Goal: Information Seeking & Learning: Learn about a topic

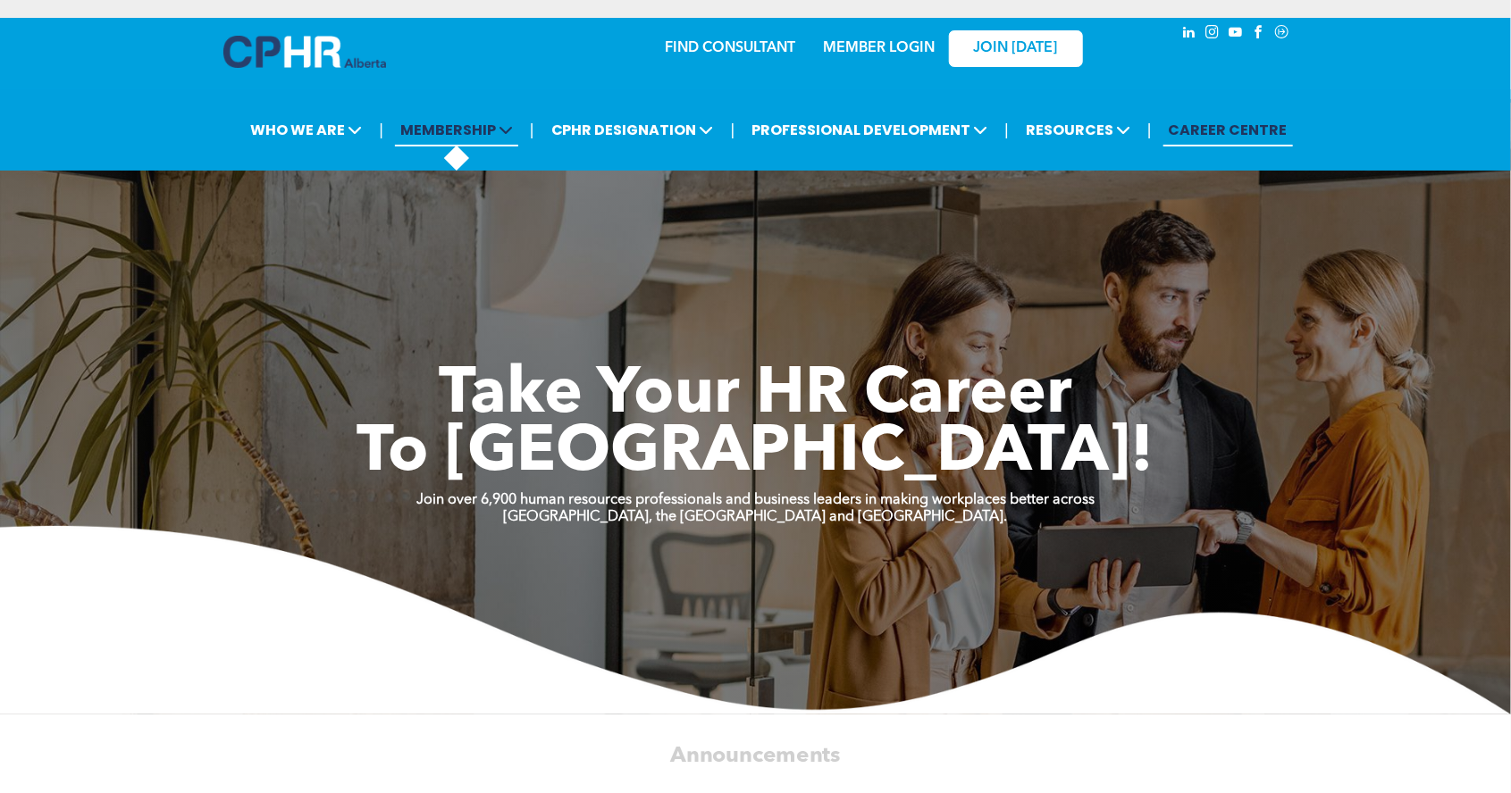
click at [513, 145] on span "MEMBERSHIP" at bounding box center [456, 129] width 123 height 33
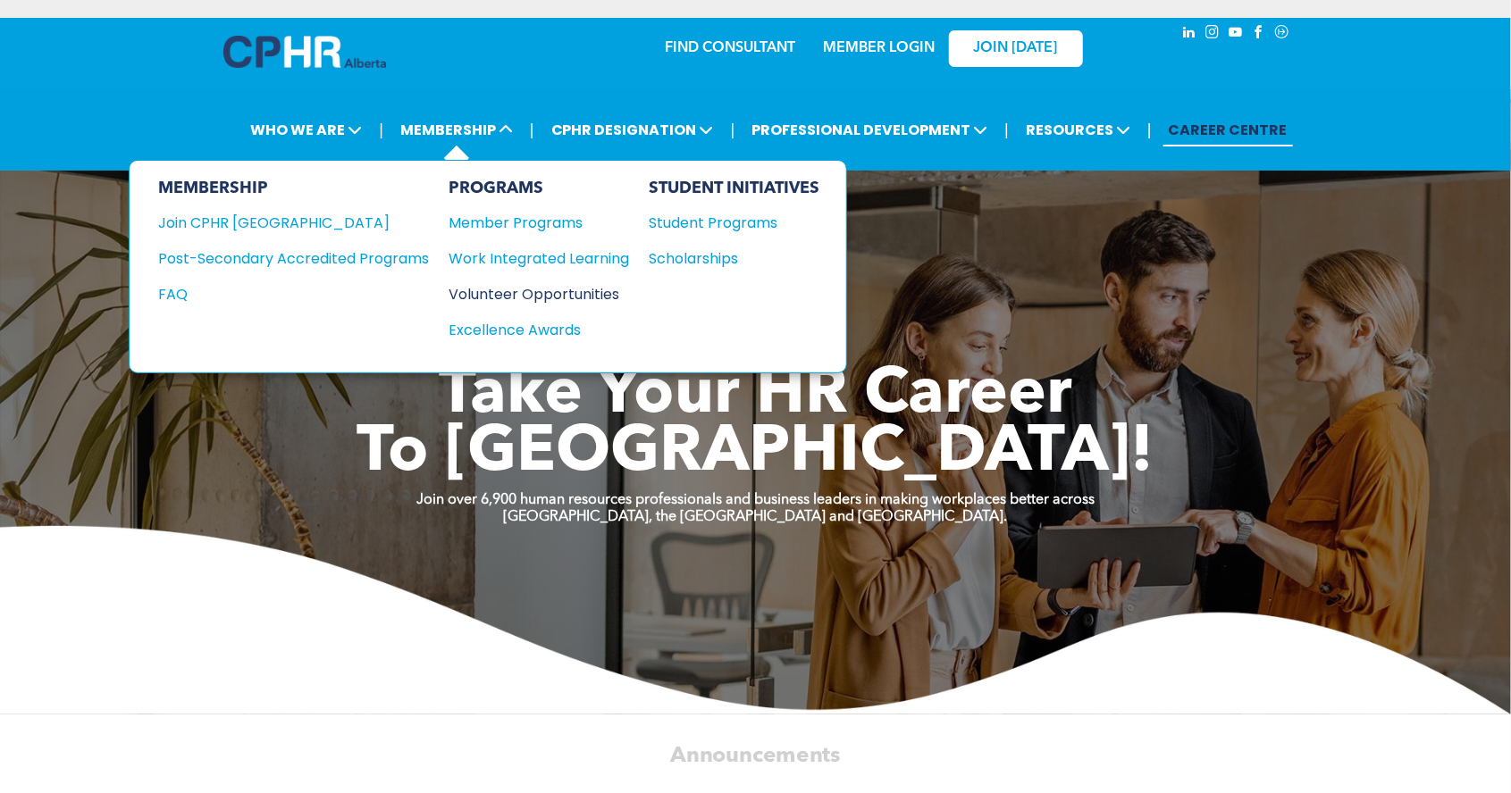
click at [599, 294] on div "Volunteer Opportunities" at bounding box center [530, 294] width 163 height 22
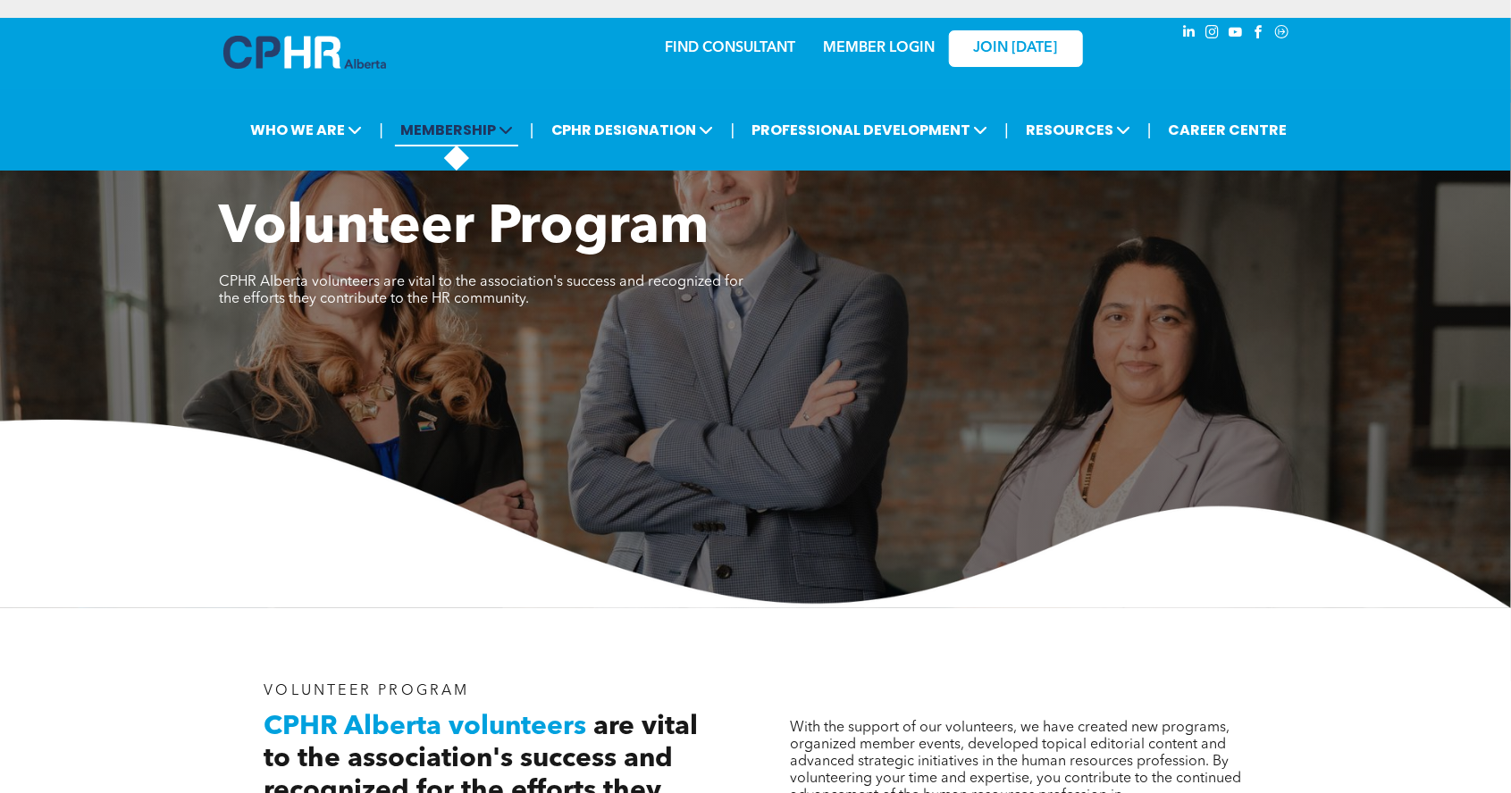
click at [469, 145] on span "MEMBERSHIP" at bounding box center [456, 129] width 123 height 33
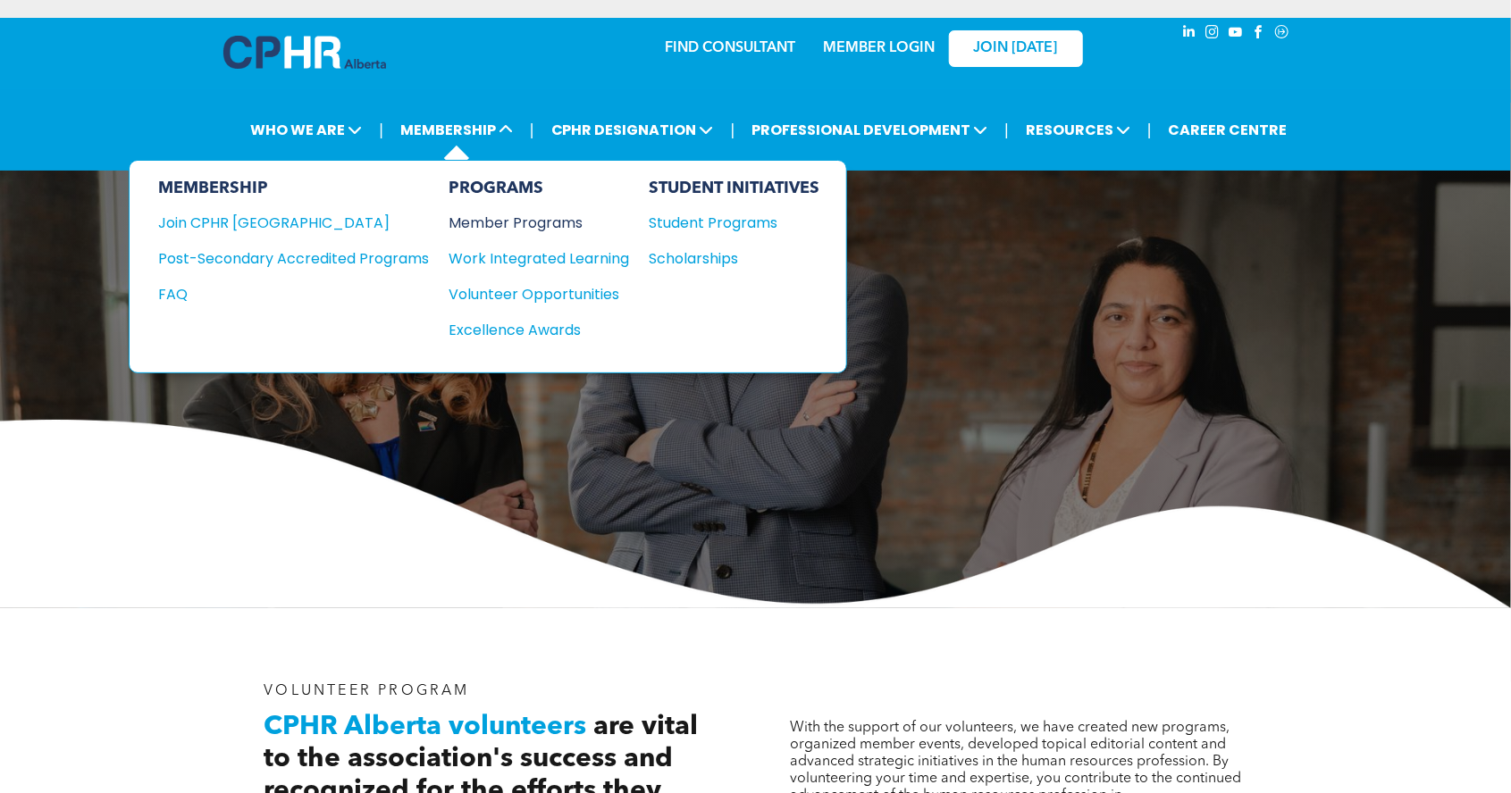
click at [569, 214] on div "Member Programs" at bounding box center [530, 223] width 163 height 22
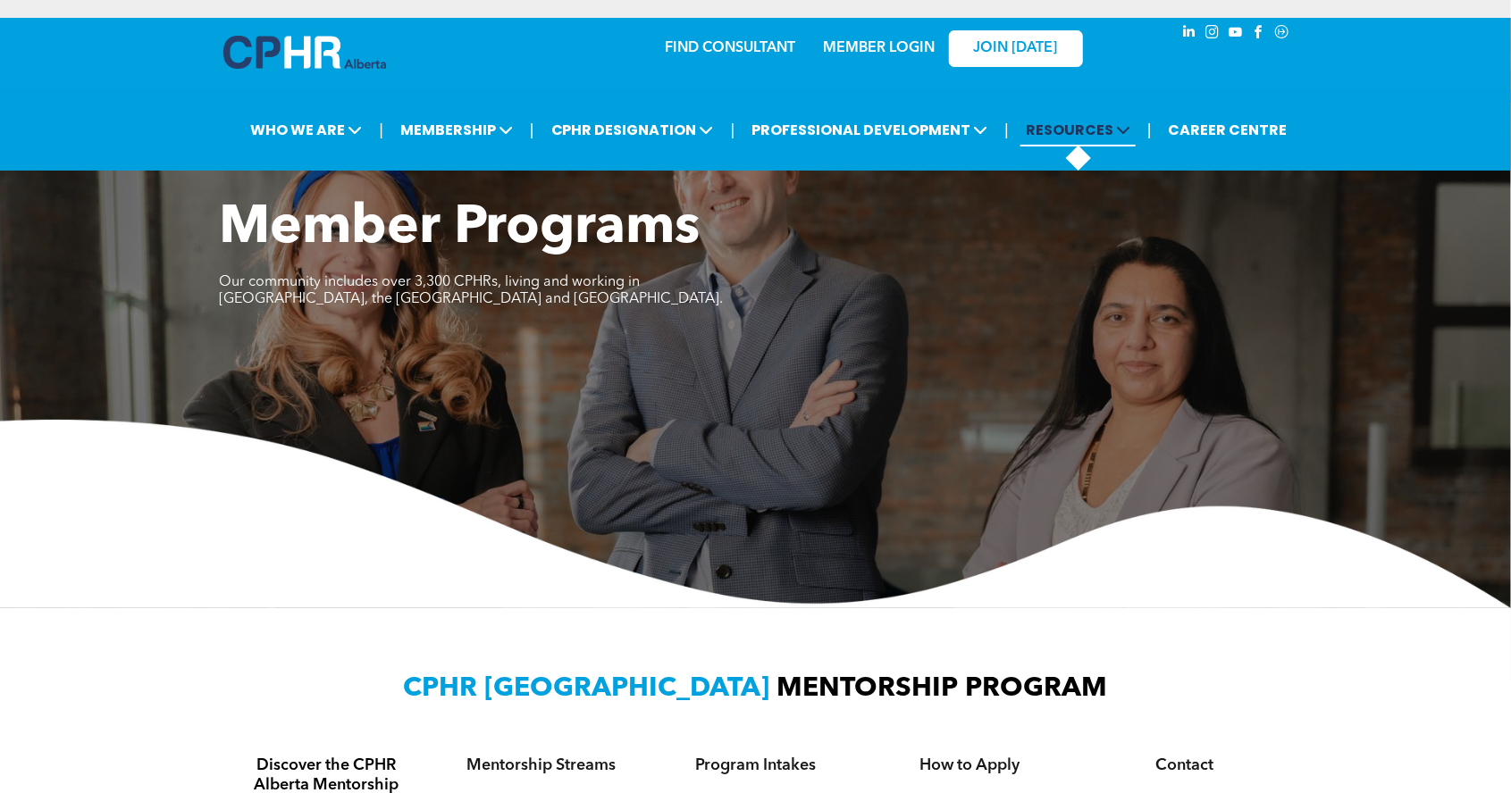
click at [1112, 128] on span "RESOURCES" at bounding box center [1077, 129] width 115 height 33
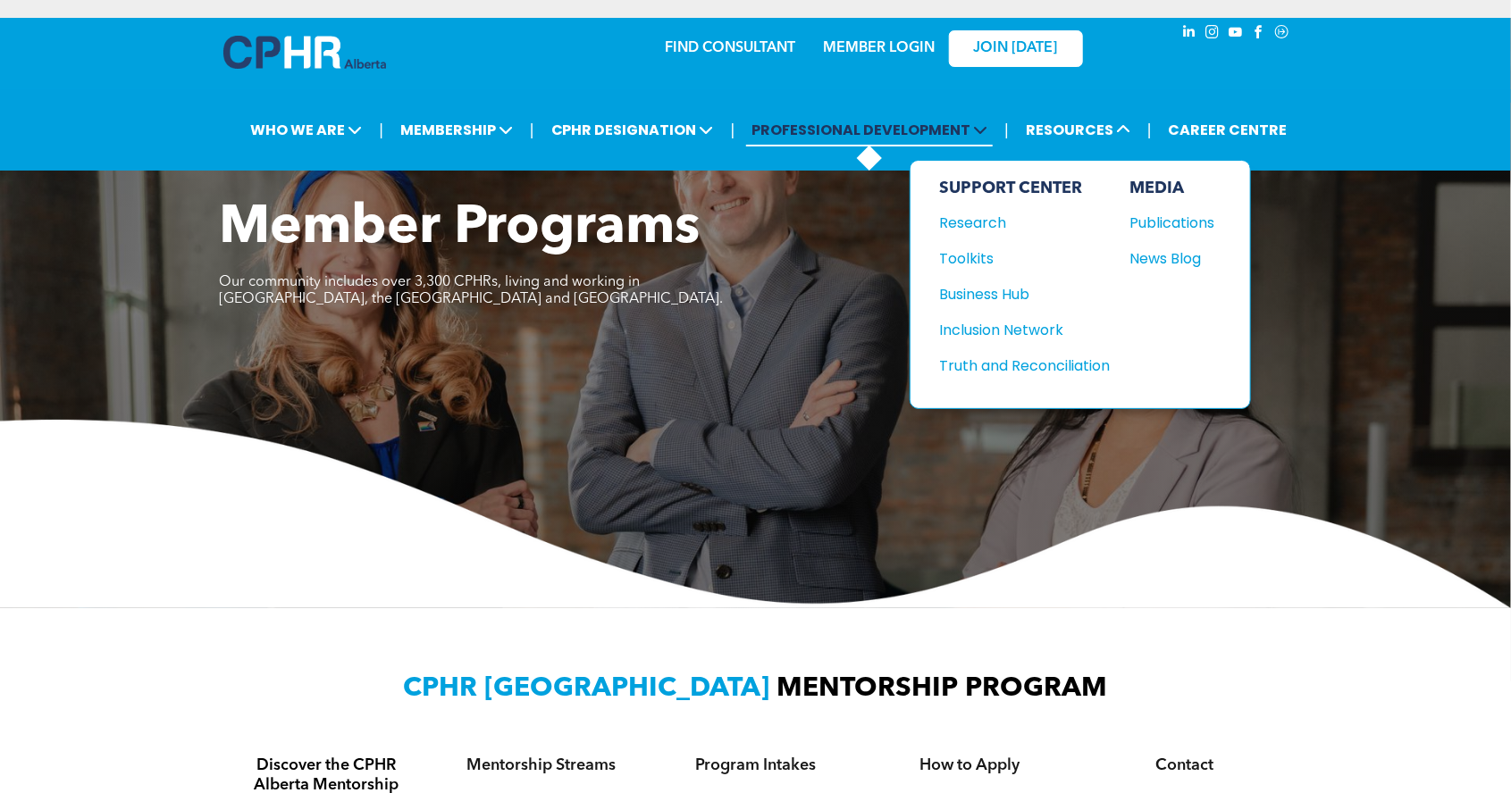
click at [972, 132] on span at bounding box center [978, 130] width 17 height 21
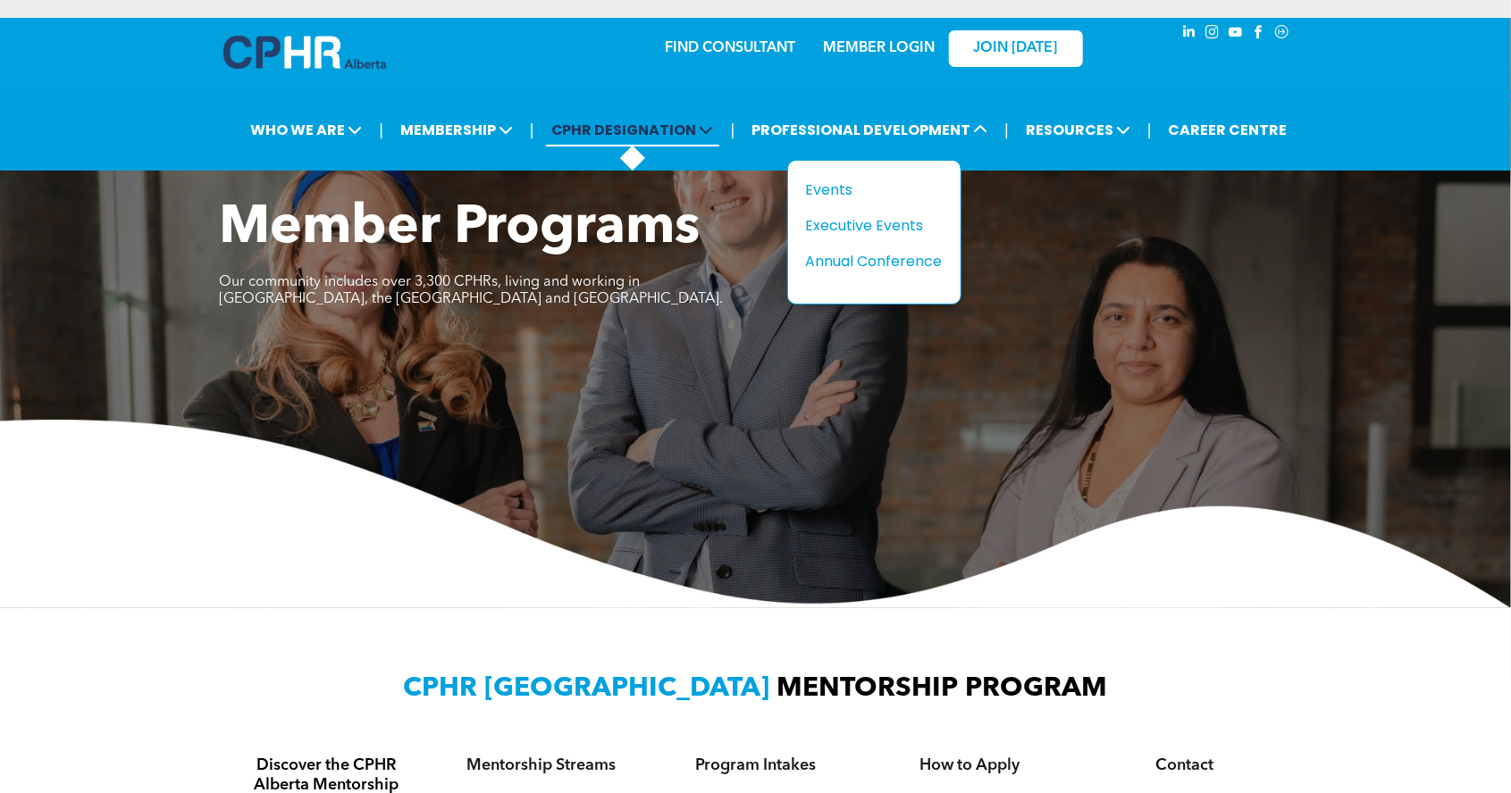
click at [667, 127] on span "CPHR DESIGNATION" at bounding box center [632, 129] width 173 height 33
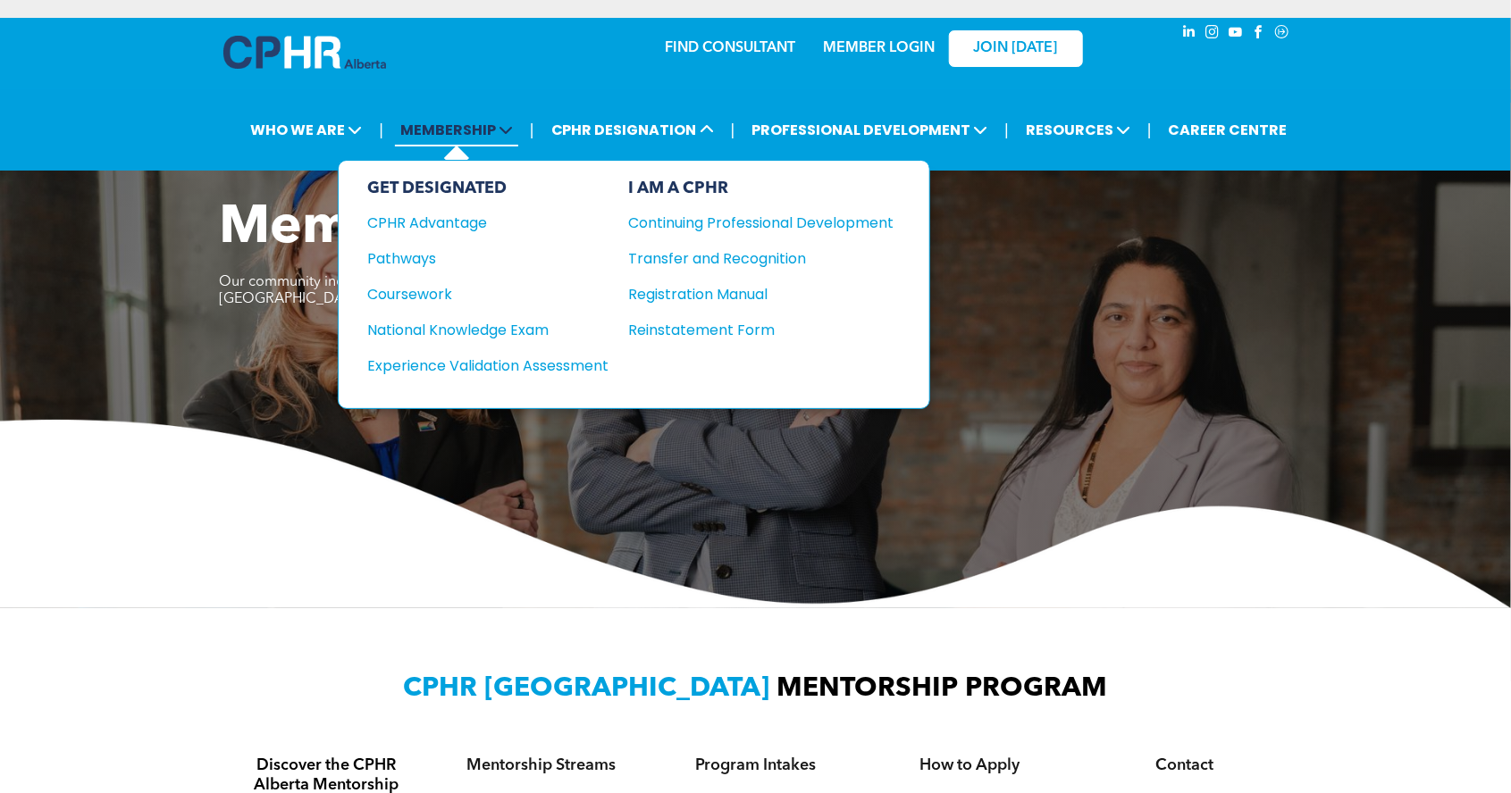
click at [513, 133] on icon at bounding box center [506, 129] width 14 height 14
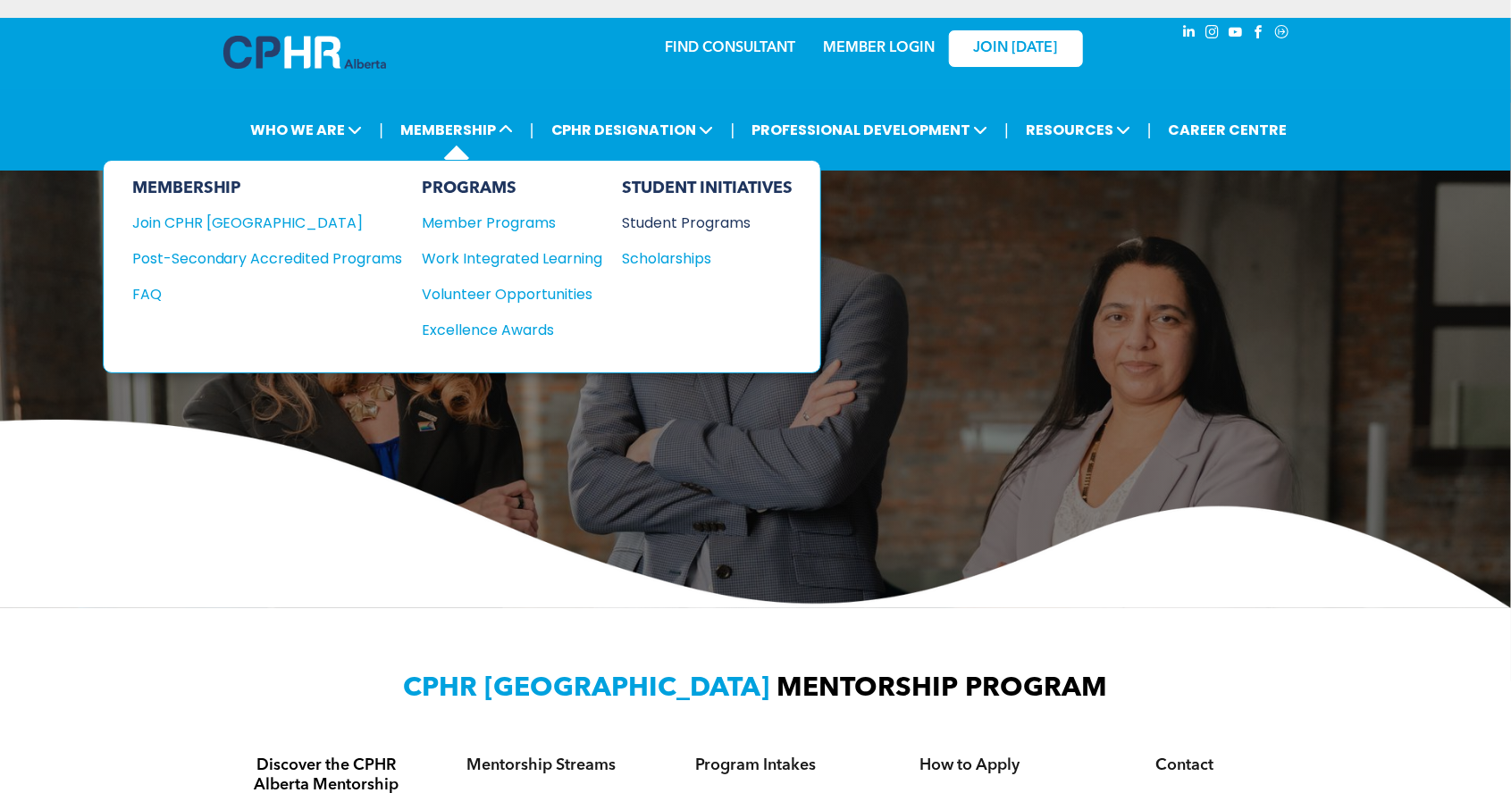
click at [733, 223] on div "Student Programs" at bounding box center [700, 223] width 154 height 22
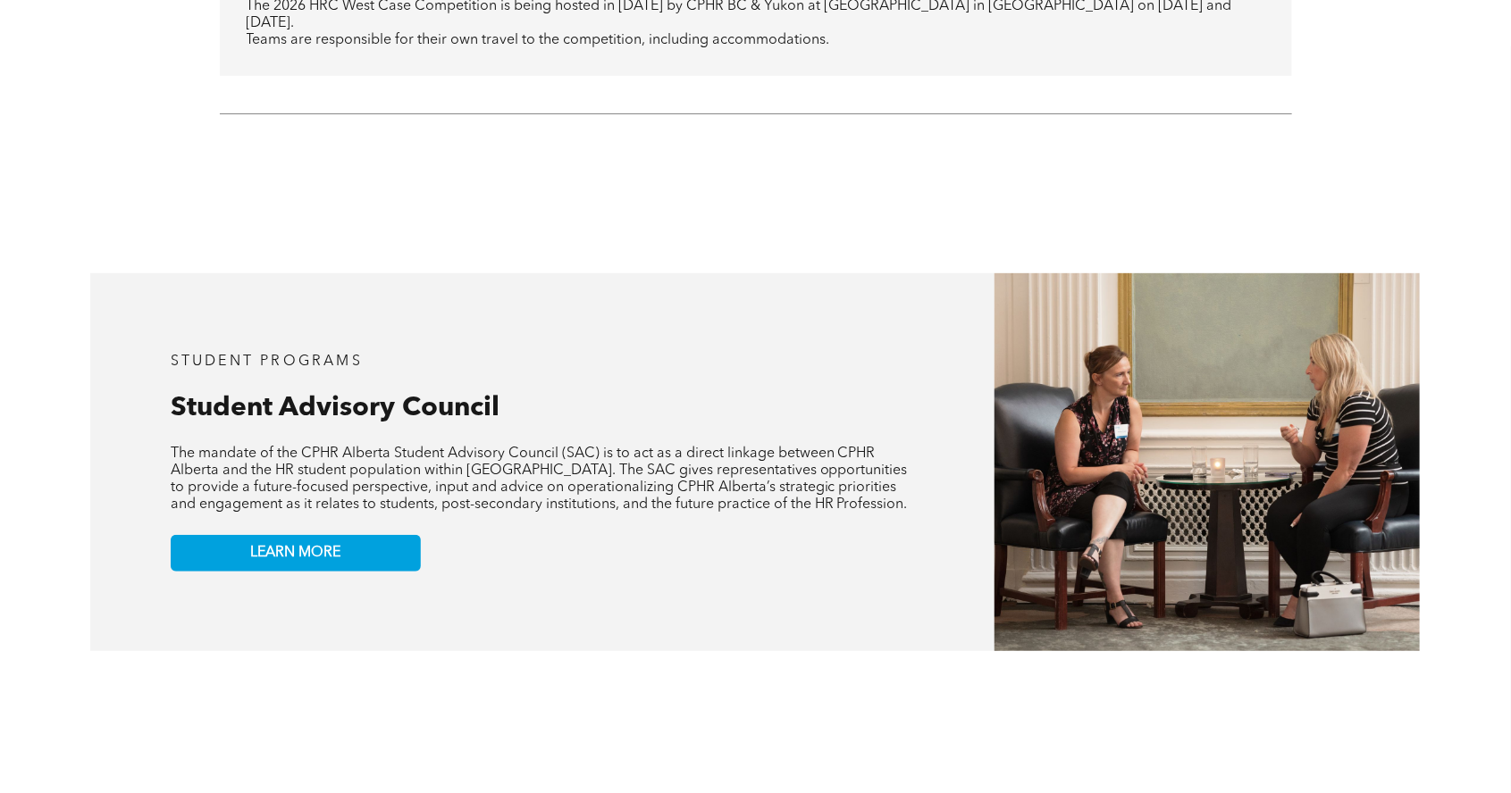
scroll to position [3807, 0]
